Goal: Task Accomplishment & Management: Use online tool/utility

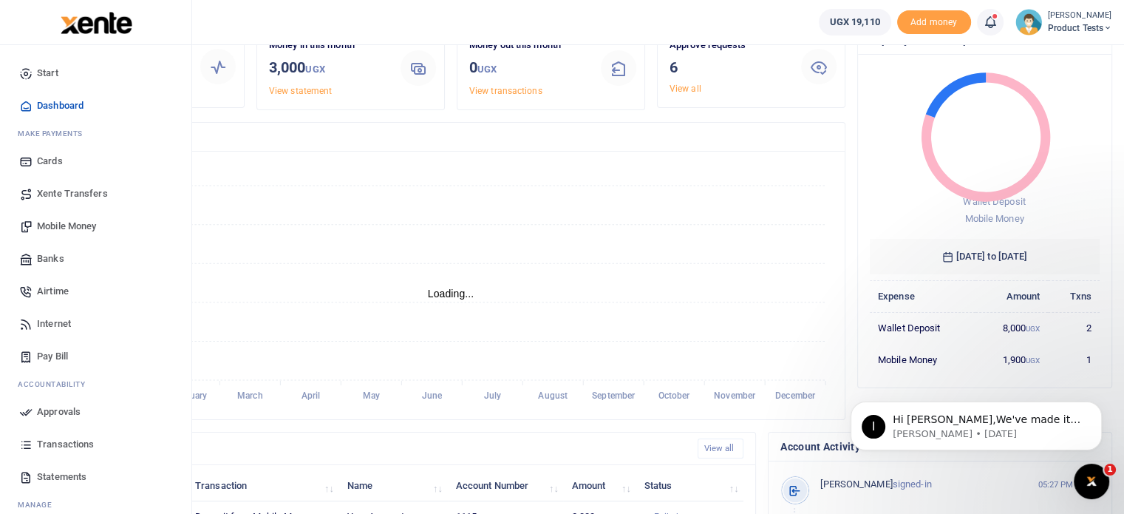
click at [50, 354] on span "Pay Bill" at bounding box center [52, 356] width 31 height 15
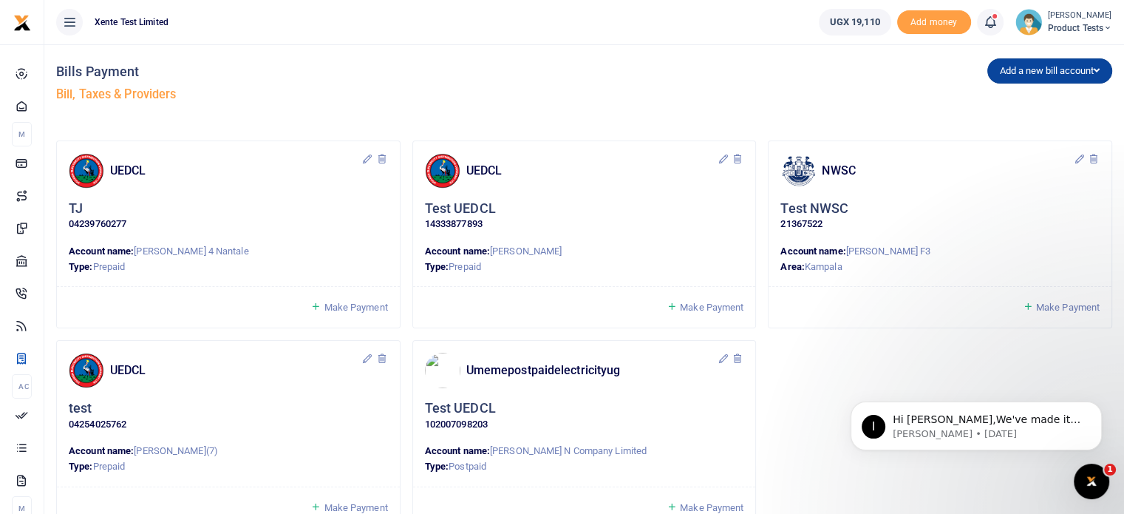
click at [1049, 78] on button "Add a new bill account" at bounding box center [1050, 70] width 125 height 25
drag, startPoint x: 866, startPoint y: 171, endPoint x: 822, endPoint y: 168, distance: 44.4
click at [822, 168] on h4 "NWSC" at bounding box center [947, 171] width 251 height 16
copy h4 "NWSC"
click at [1060, 63] on button "Add a new bill account" at bounding box center [1050, 70] width 125 height 25
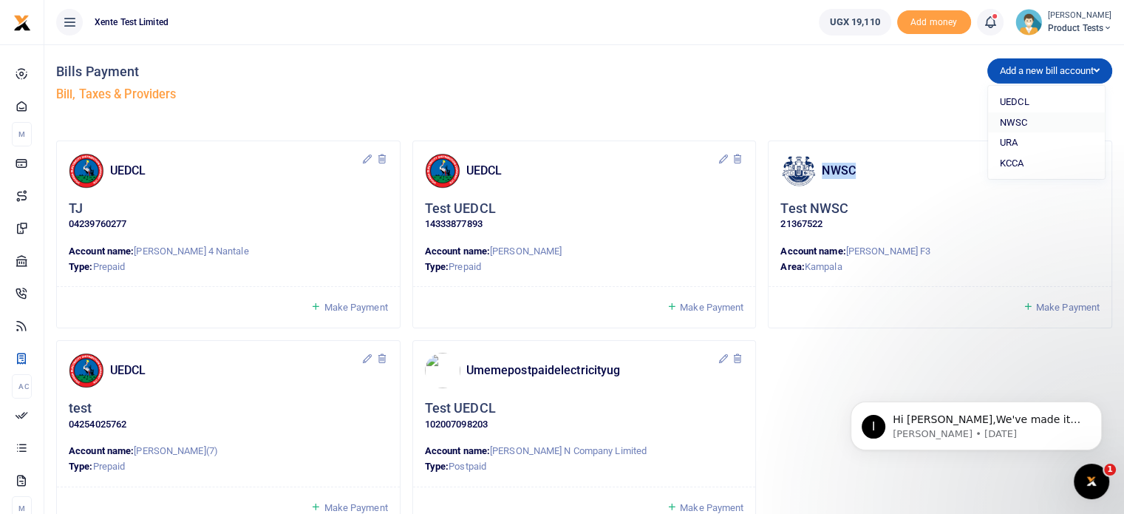
click at [1020, 120] on link "NWSC" at bounding box center [1046, 122] width 117 height 21
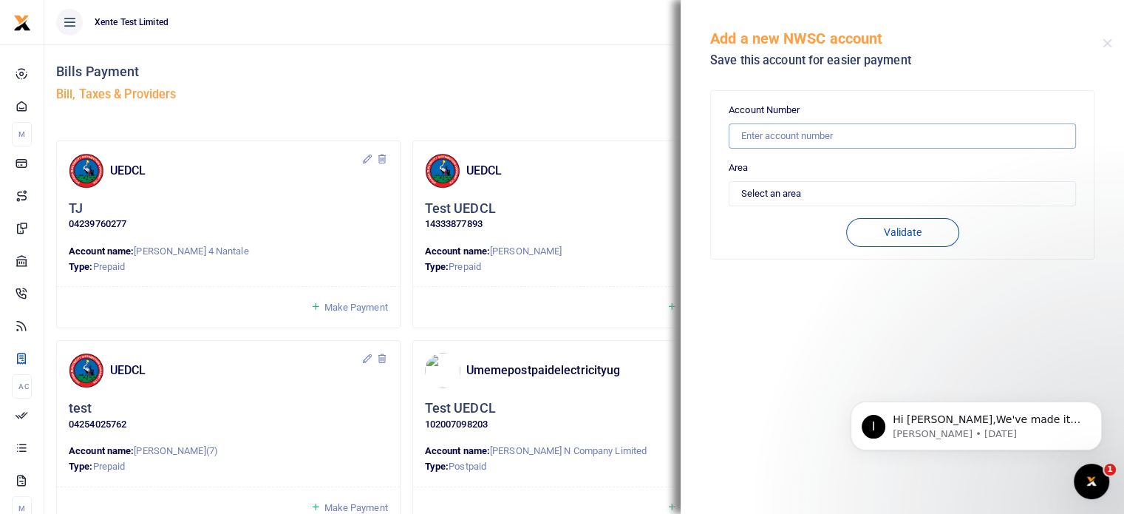
click at [822, 144] on input "text" at bounding box center [902, 135] width 347 height 25
paste input "NWSC"
type input "NWSC"
click at [857, 200] on select "Select an area [GEOGRAPHIC_DATA] Iganga [PERSON_NAME] Others" at bounding box center [902, 193] width 347 height 25
select select "KAMPALA"
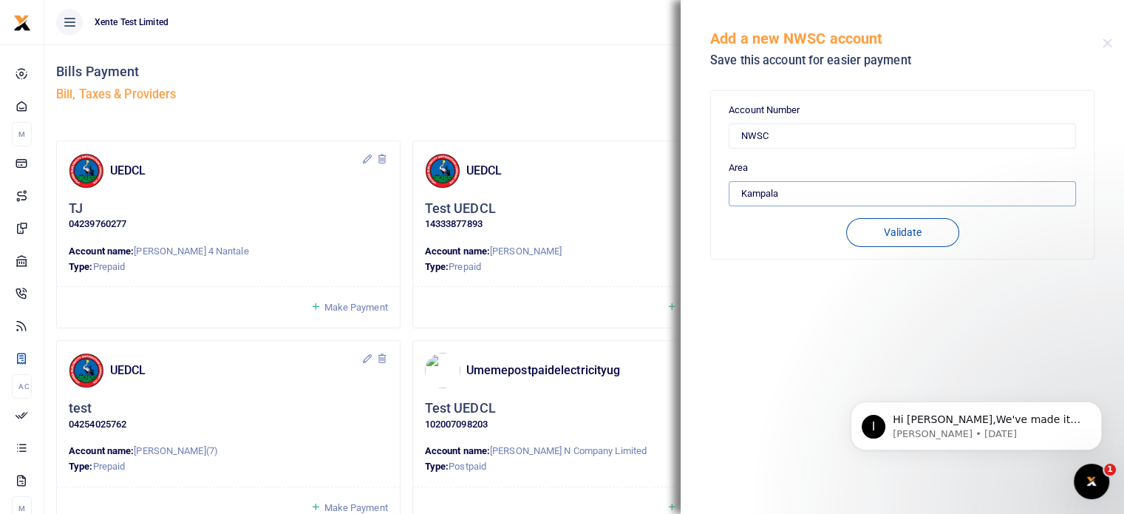
click at [729, 181] on select "Select an area [GEOGRAPHIC_DATA] Iganga [PERSON_NAME] Others" at bounding box center [902, 193] width 347 height 25
click at [920, 237] on button "Validate" at bounding box center [902, 232] width 113 height 29
click at [594, 118] on div "Add a new bill account UEDCL NWSC URA KCCA" at bounding box center [852, 86] width 534 height 84
click at [632, 20] on ul "Xente Test Limited" at bounding box center [425, 22] width 763 height 44
click at [1112, 44] on div "Add a new NWSC account Save this account for easier payment" at bounding box center [902, 41] width 443 height 82
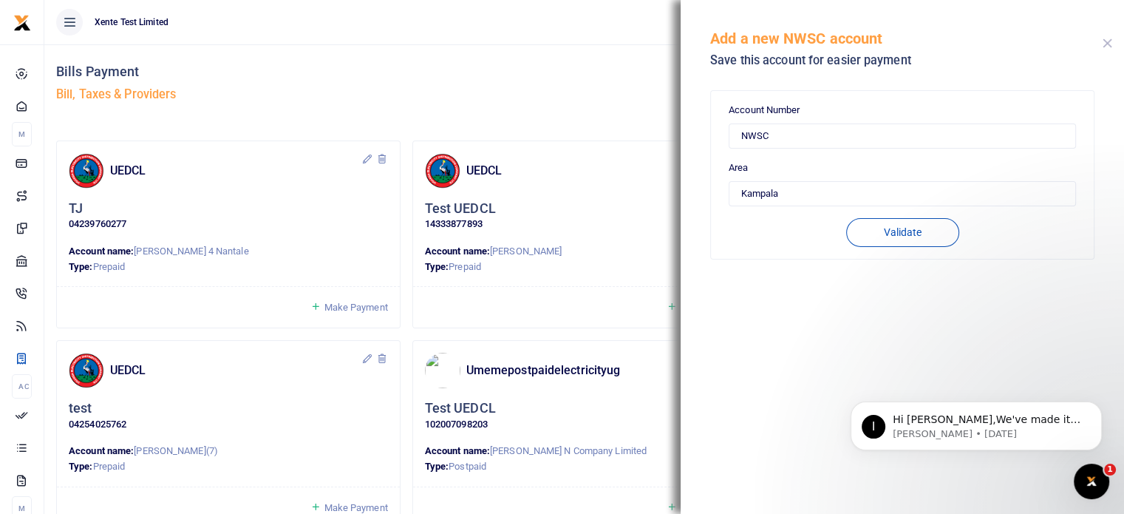
click at [1109, 44] on button "Close" at bounding box center [1108, 43] width 10 height 10
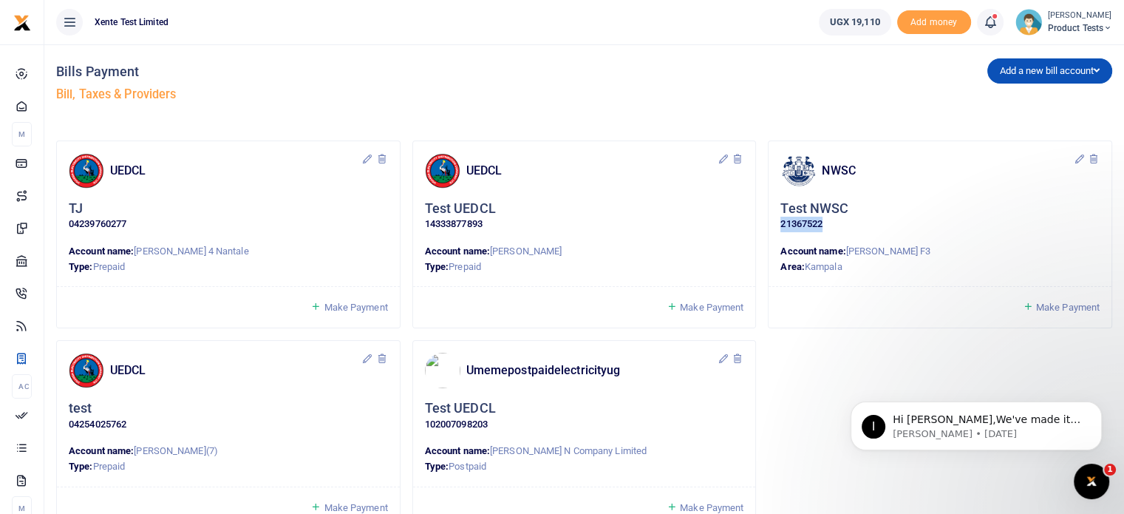
drag, startPoint x: 840, startPoint y: 220, endPoint x: 774, endPoint y: 220, distance: 65.8
click at [774, 220] on div "NWSC Test NWSC 21367522 Account name: [PERSON_NAME] F3 Area: [GEOGRAPHIC_DATA]" at bounding box center [940, 214] width 343 height 146
copy p "21367522"
click at [1062, 73] on button "Add a new bill account" at bounding box center [1050, 70] width 125 height 25
click at [1033, 124] on link "NWSC" at bounding box center [1046, 122] width 117 height 21
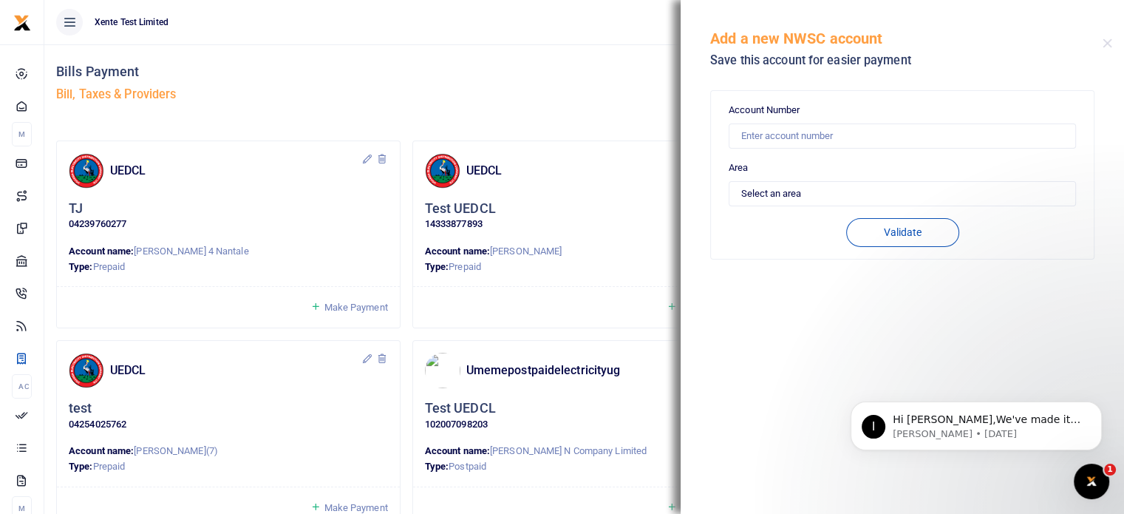
click at [860, 151] on div "Account Number Area Select an area [GEOGRAPHIC_DATA] Iganga [GEOGRAPHIC_DATA] O…" at bounding box center [902, 175] width 347 height 144
click at [850, 132] on input "text" at bounding box center [902, 135] width 347 height 25
paste input "21367522"
type input "21367522"
click at [815, 186] on select "Select an area [GEOGRAPHIC_DATA] Iganga [PERSON_NAME] Others" at bounding box center [902, 193] width 347 height 25
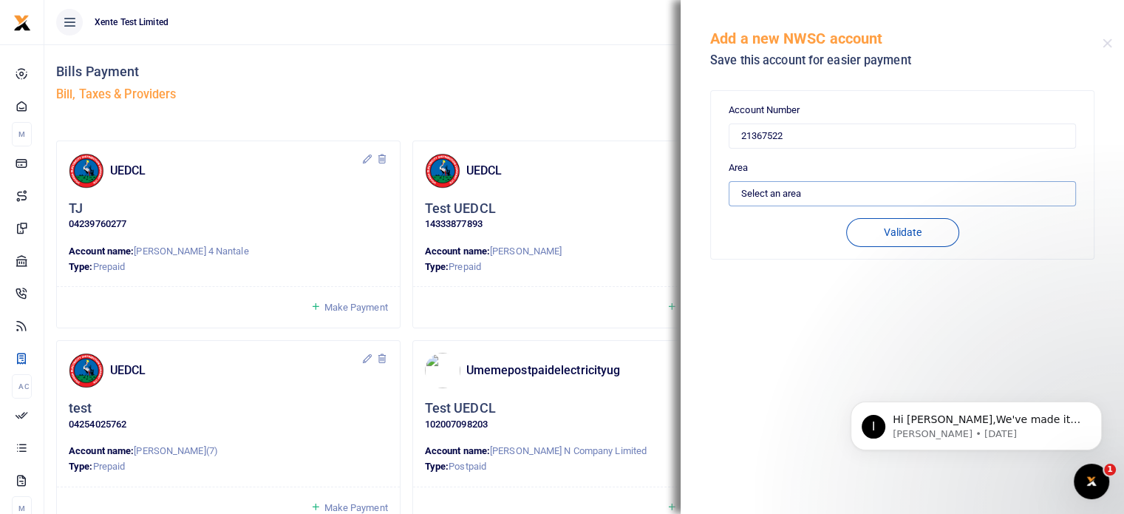
select select "KAMPALA"
click at [729, 181] on select "Select an area [GEOGRAPHIC_DATA] Iganga [PERSON_NAME] Others" at bounding box center [902, 193] width 347 height 25
click at [880, 233] on button "Validate" at bounding box center [902, 232] width 113 height 29
type input "21367522"
type input "[PERSON_NAME] F3"
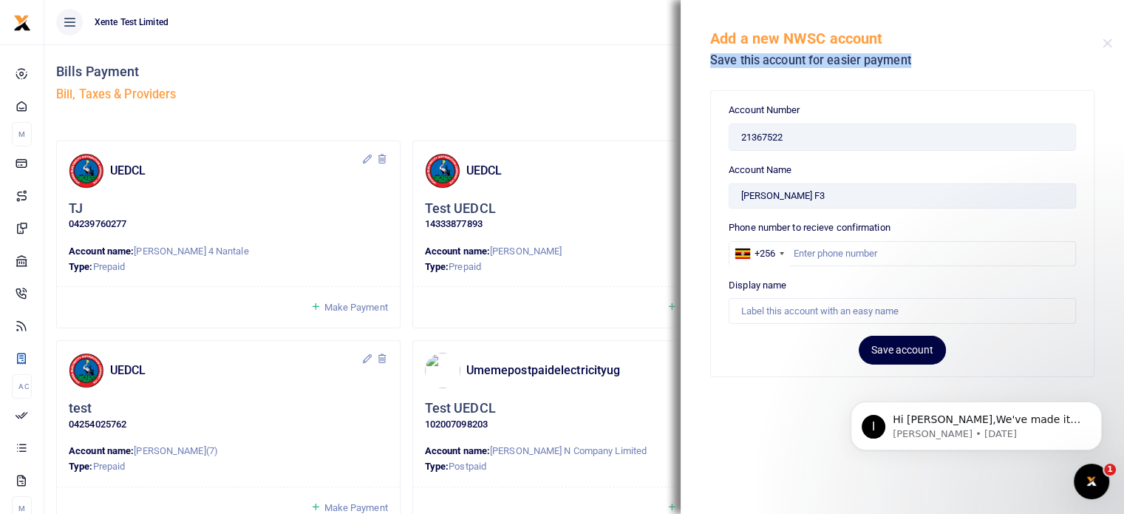
drag, startPoint x: 916, startPoint y: 60, endPoint x: 693, endPoint y: 52, distance: 223.4
click at [693, 52] on div "Add a new NWSC account Save this account for easier payment" at bounding box center [902, 41] width 443 height 82
copy h5 "Save this account for easier payment"
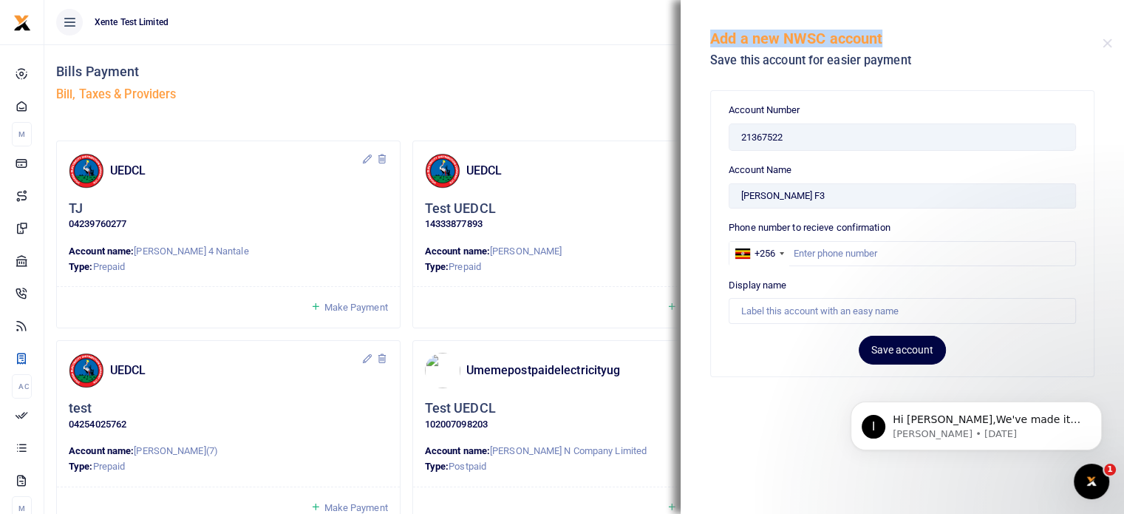
drag, startPoint x: 870, startPoint y: 35, endPoint x: 704, endPoint y: 42, distance: 165.7
click at [704, 42] on div "Add a new NWSC account Save this account for easier payment" at bounding box center [902, 41] width 443 height 82
copy h5 "Add a new NWSC account"
